Goal: Task Accomplishment & Management: Manage account settings

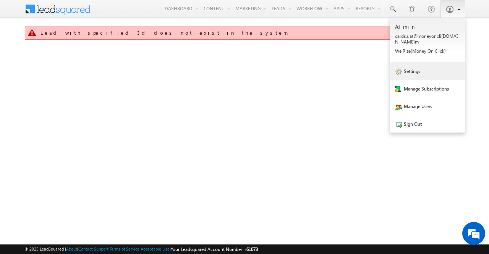
click at [425, 63] on link "Settings" at bounding box center [427, 71] width 75 height 18
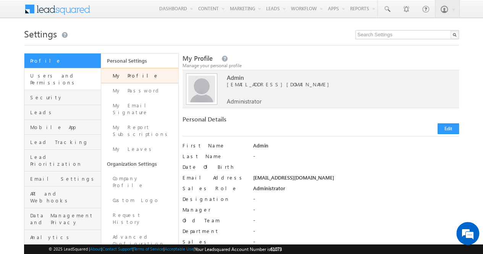
click at [55, 80] on link "Users and Permissions" at bounding box center [62, 79] width 76 height 22
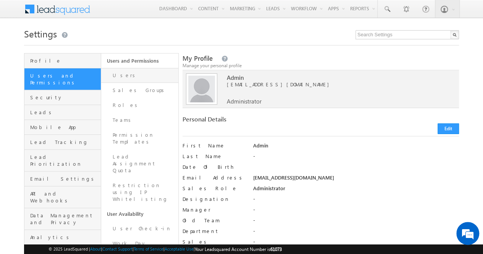
click at [112, 78] on link "Users" at bounding box center [139, 75] width 77 height 15
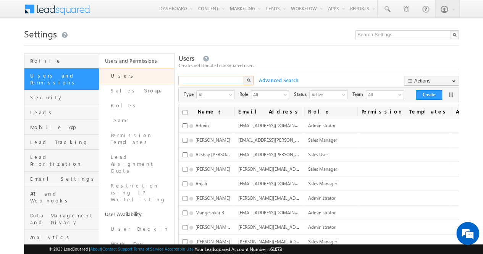
click at [218, 80] on input "text" at bounding box center [211, 80] width 66 height 9
type input "[PERSON_NAME]"
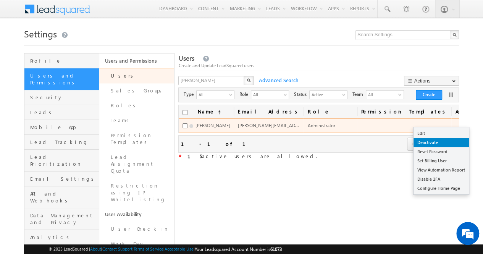
click at [441, 139] on link "Deactivate" at bounding box center [440, 142] width 55 height 9
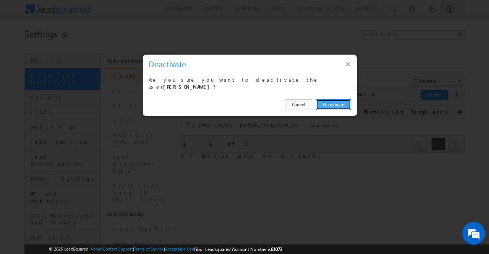
click at [331, 101] on button "Deactivate" at bounding box center [333, 104] width 35 height 11
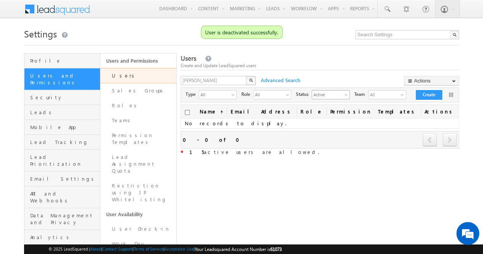
click at [317, 93] on span "Active" at bounding box center [327, 94] width 31 height 8
click at [317, 116] on li "Inactive" at bounding box center [332, 119] width 37 height 8
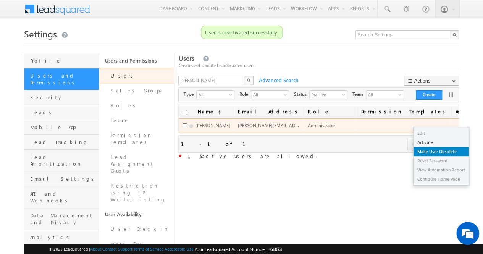
click at [433, 151] on link "Make User Obsolete" at bounding box center [440, 151] width 55 height 9
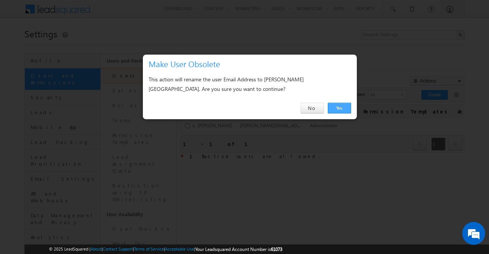
click at [335, 110] on link "Yes" at bounding box center [339, 108] width 23 height 11
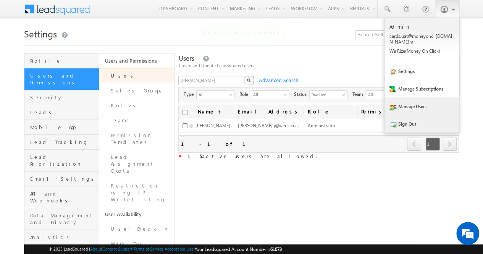
click at [411, 118] on link "Sign Out" at bounding box center [421, 124] width 75 height 18
